Goal: Navigation & Orientation: Find specific page/section

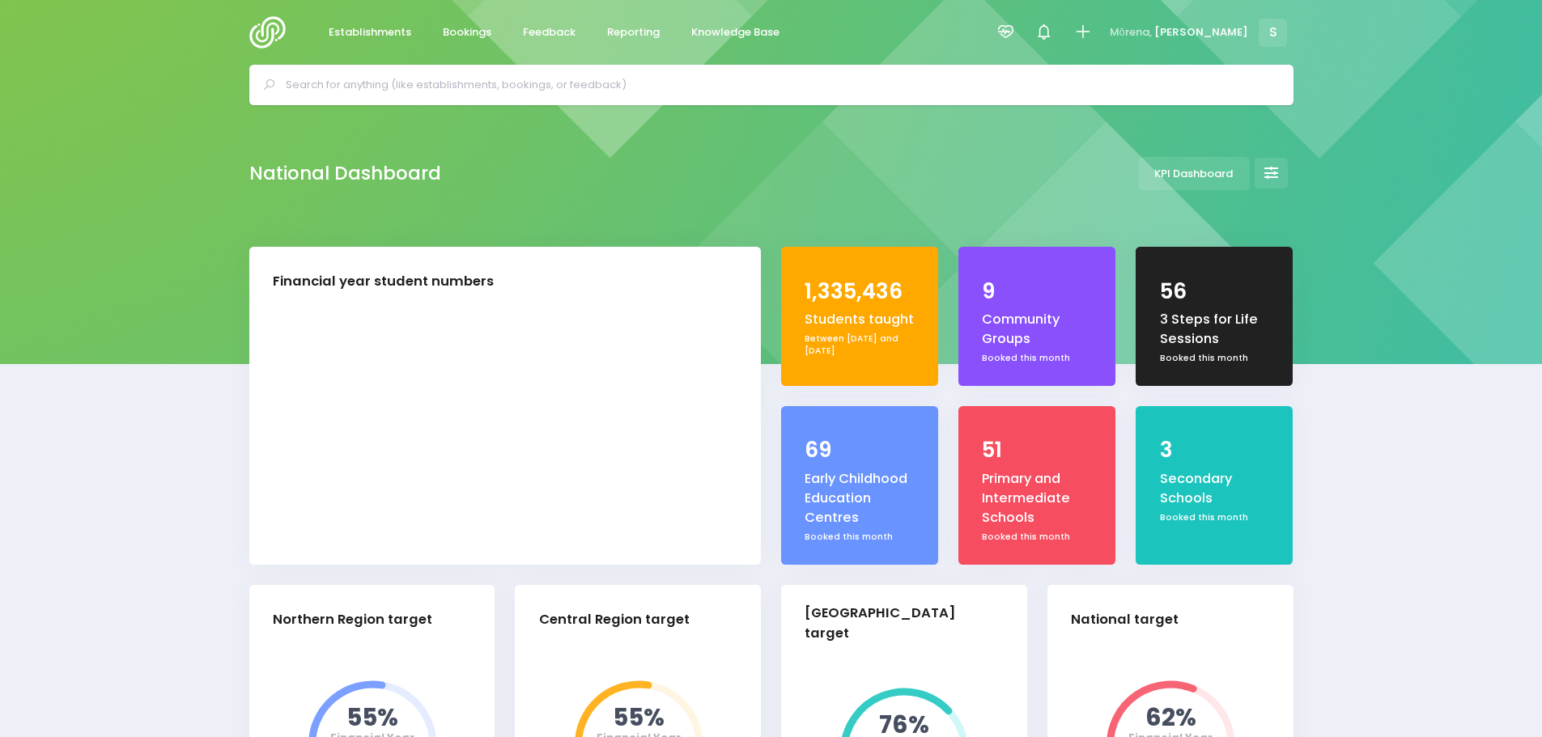
select select "5"
click at [554, 35] on span "Feedback" at bounding box center [549, 32] width 53 height 16
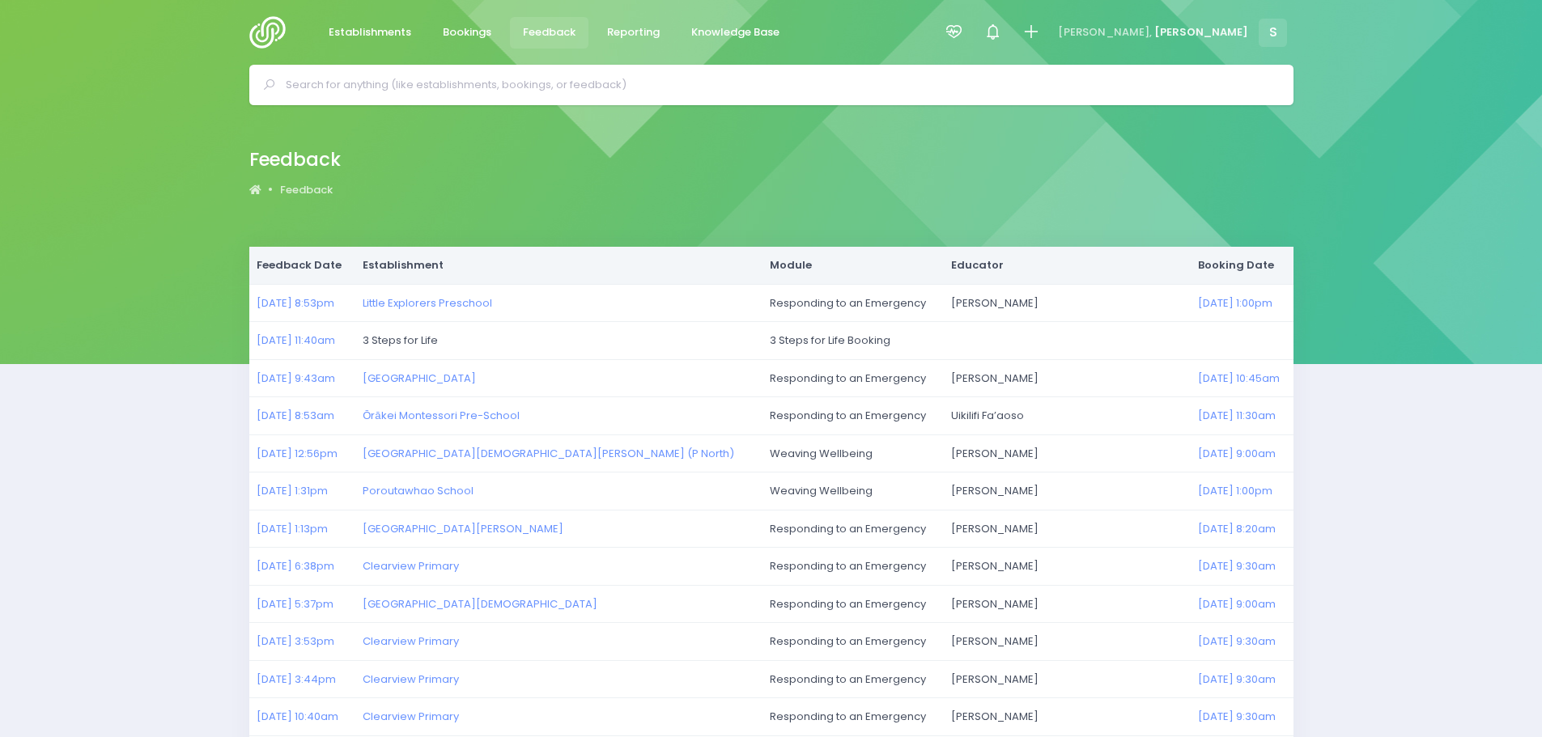
click at [274, 31] on img at bounding box center [272, 32] width 46 height 32
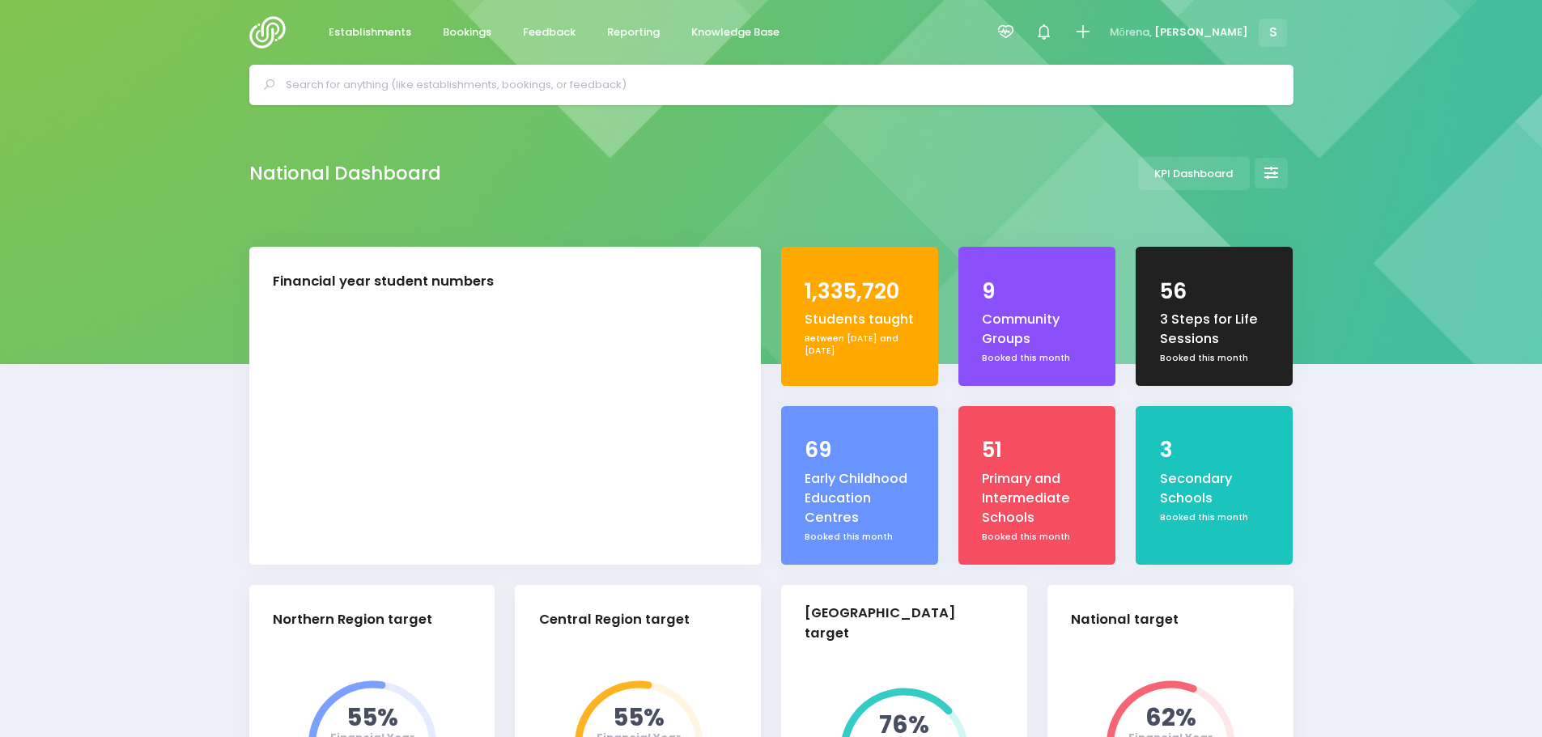
select select "5"
